Goal: Task Accomplishment & Management: Complete application form

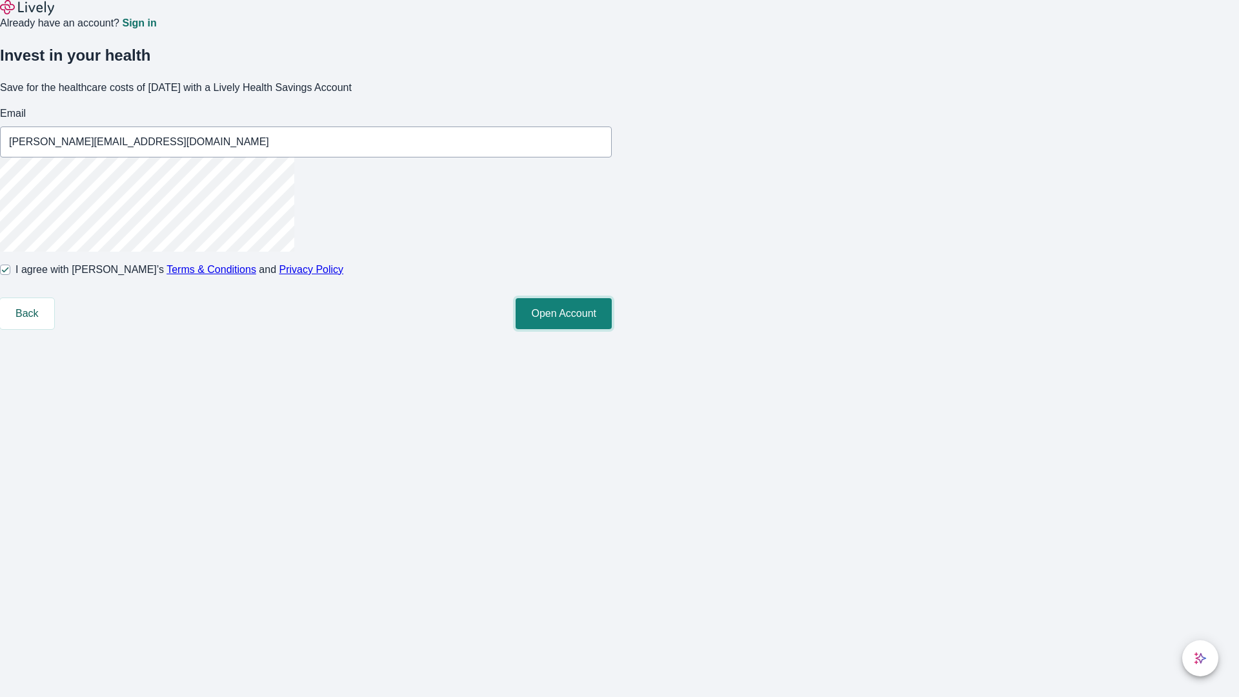
click at [612, 329] on button "Open Account" at bounding box center [563, 313] width 96 height 31
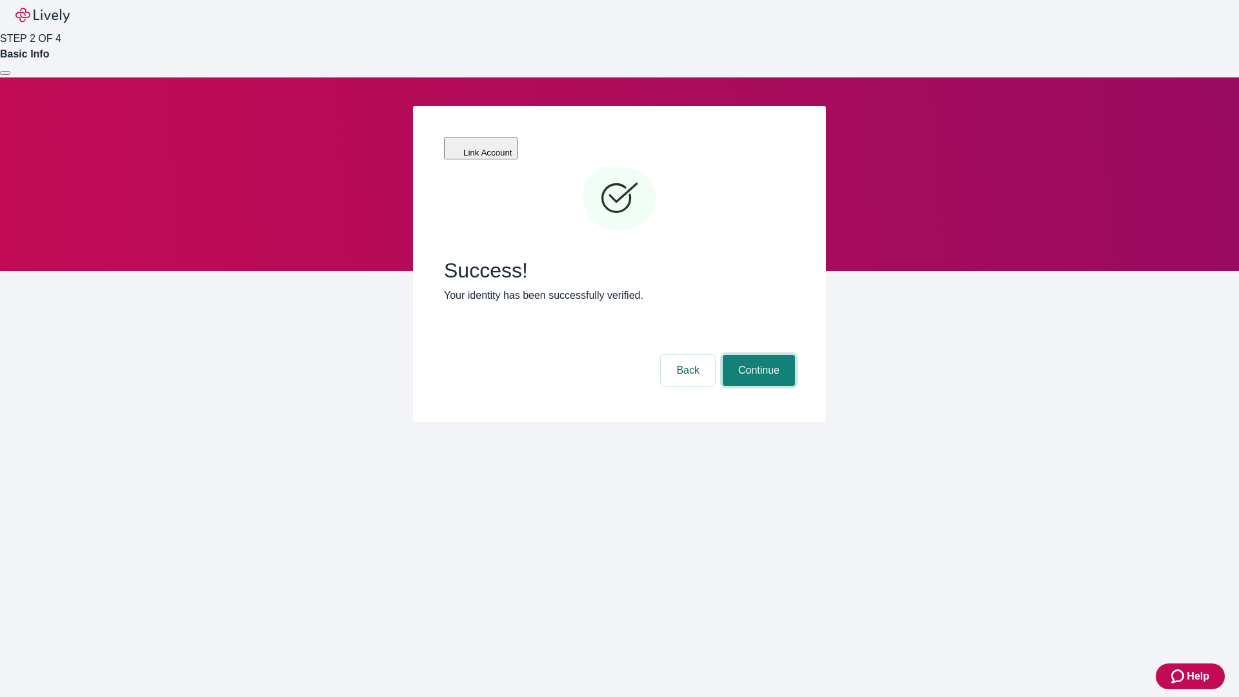
click at [757, 355] on button "Continue" at bounding box center [759, 370] width 72 height 31
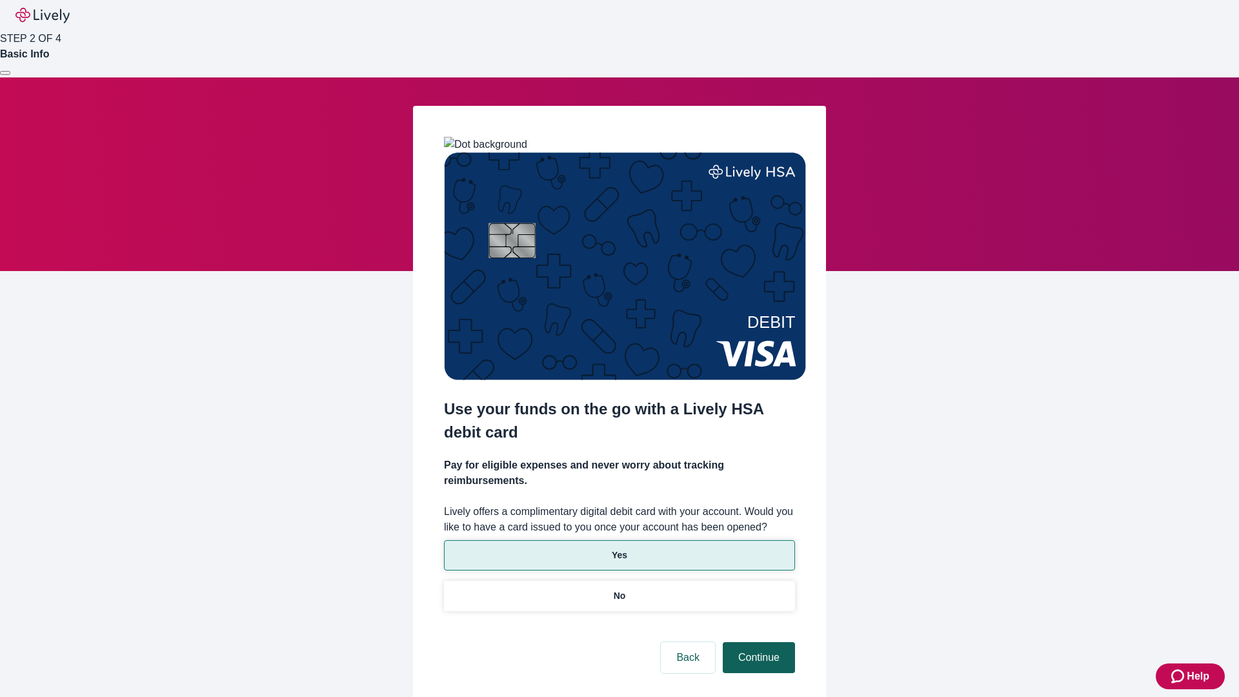
click at [619, 589] on p "No" at bounding box center [620, 596] width 12 height 14
click at [757, 642] on button "Continue" at bounding box center [759, 657] width 72 height 31
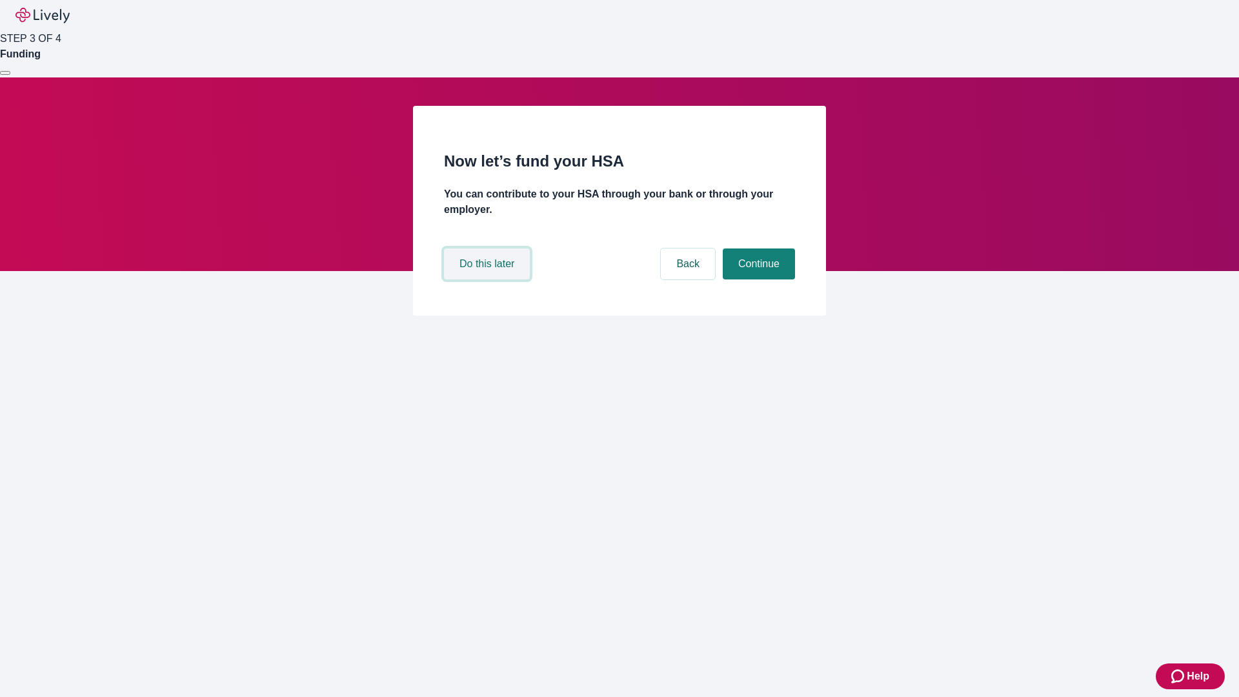
click at [488, 279] on button "Do this later" at bounding box center [487, 263] width 86 height 31
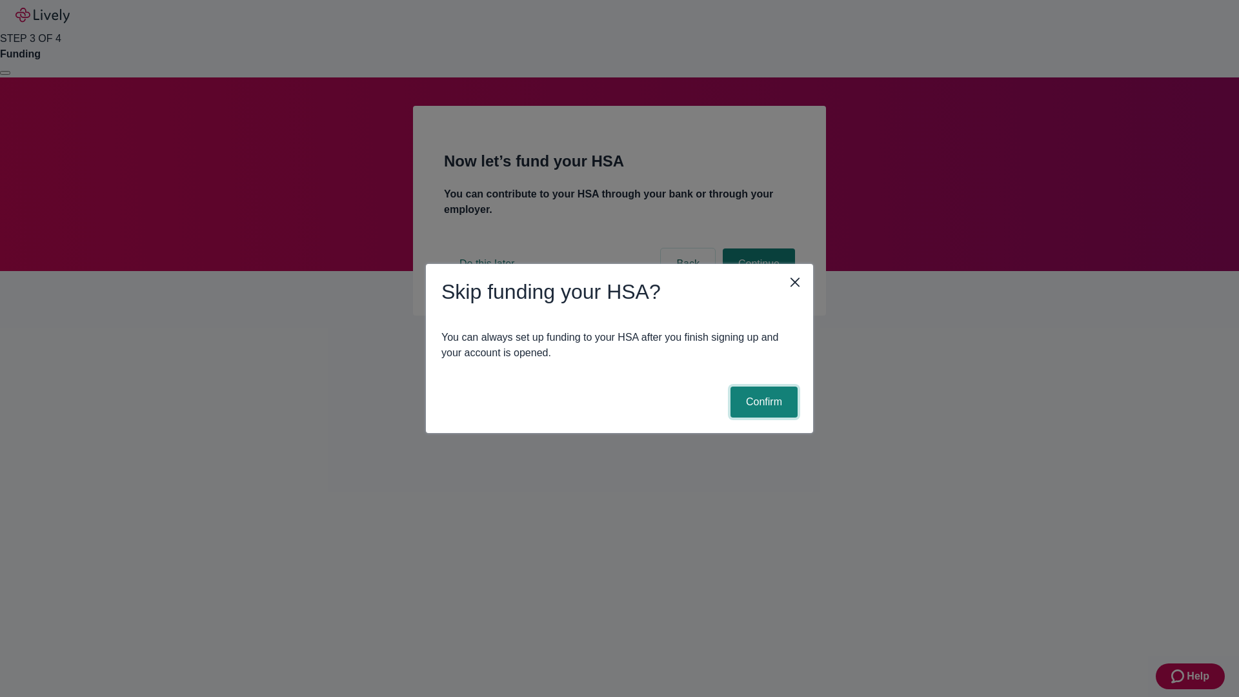
click at [762, 402] on button "Confirm" at bounding box center [763, 401] width 67 height 31
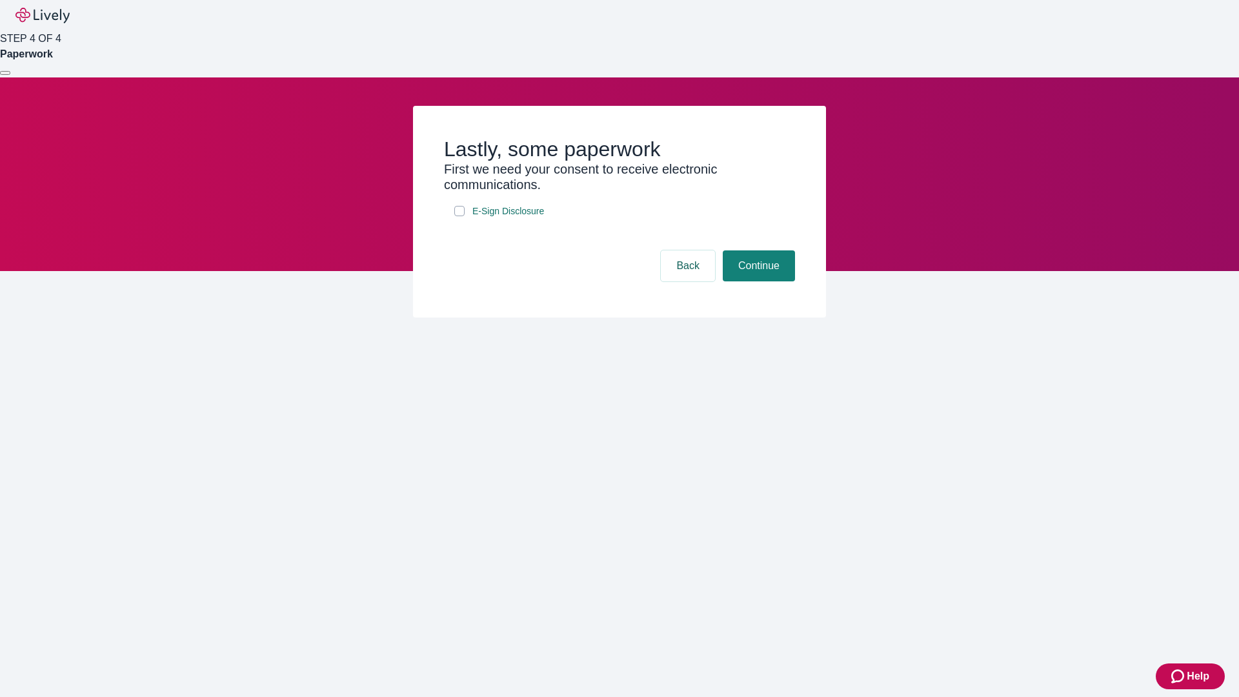
click at [459, 216] on input "E-Sign Disclosure" at bounding box center [459, 211] width 10 height 10
checkbox input "true"
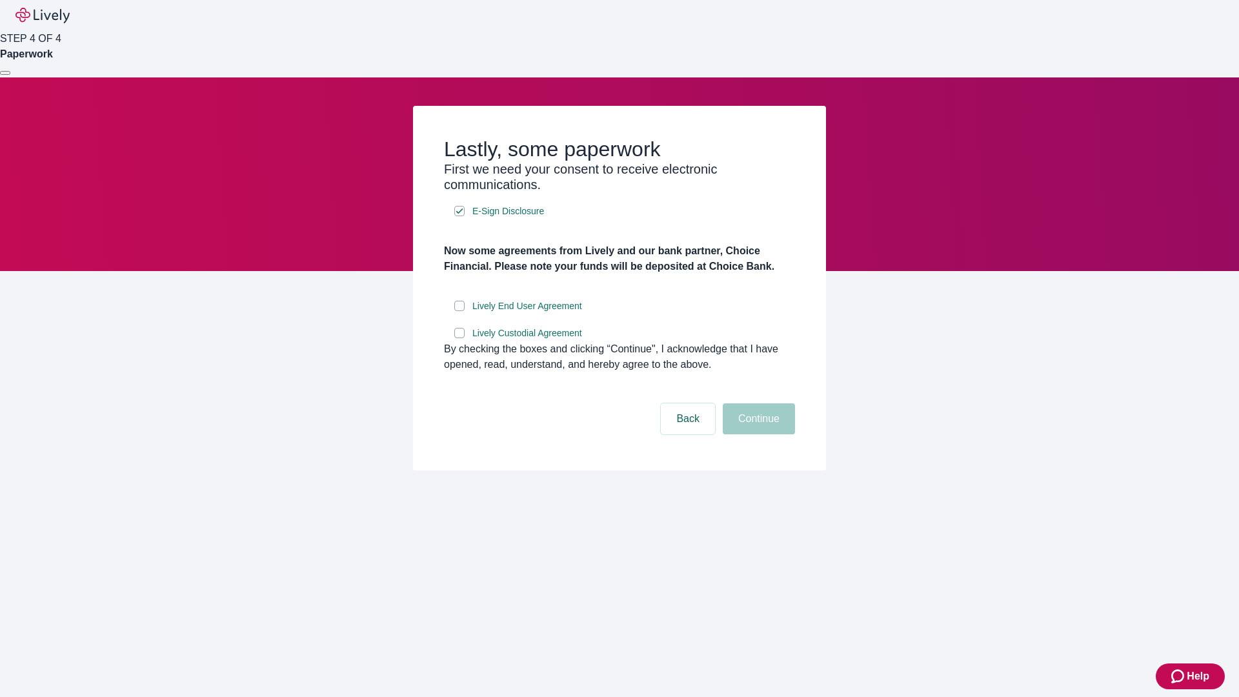
click at [459, 311] on input "Lively End User Agreement" at bounding box center [459, 306] width 10 height 10
checkbox input "true"
click at [459, 338] on input "Lively Custodial Agreement" at bounding box center [459, 333] width 10 height 10
checkbox input "true"
click at [757, 434] on button "Continue" at bounding box center [759, 418] width 72 height 31
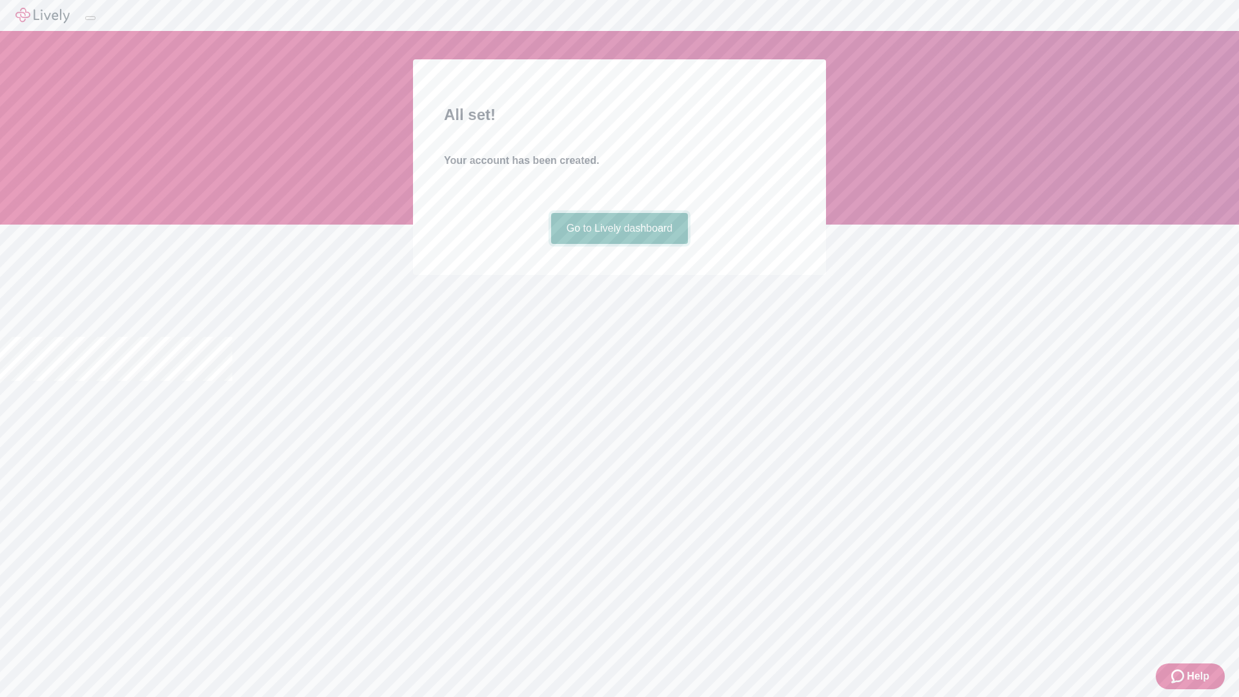
click at [619, 244] on link "Go to Lively dashboard" at bounding box center [619, 228] width 137 height 31
